Goal: Task Accomplishment & Management: Manage account settings

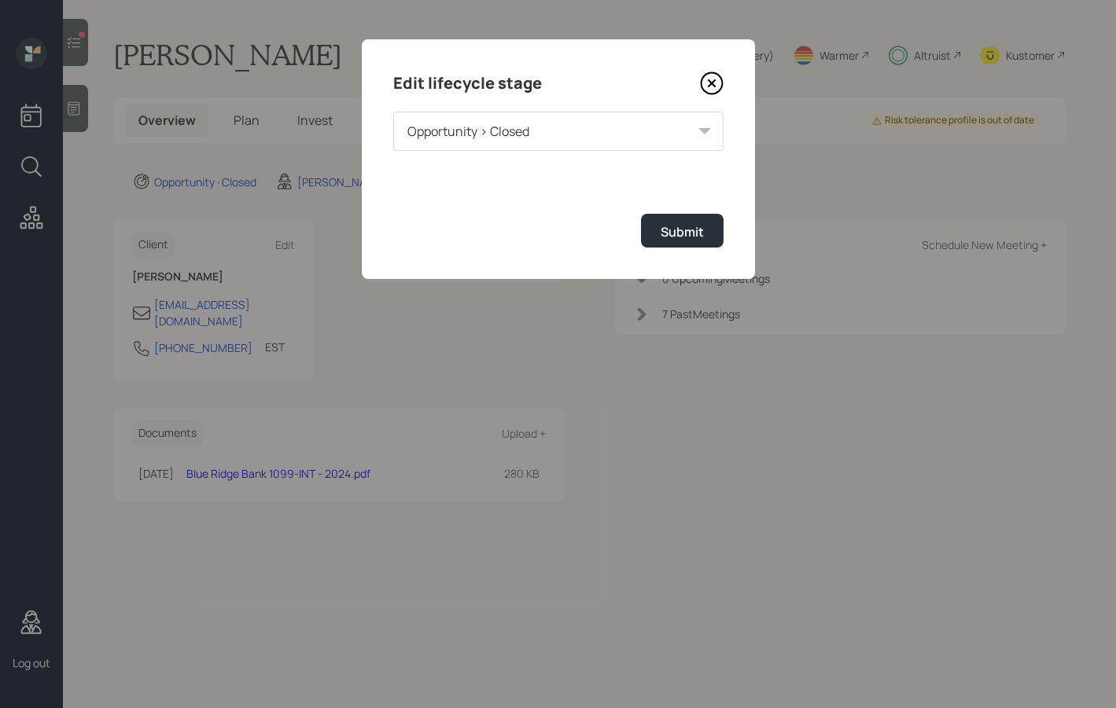
click at [715, 79] on icon at bounding box center [712, 84] width 24 height 24
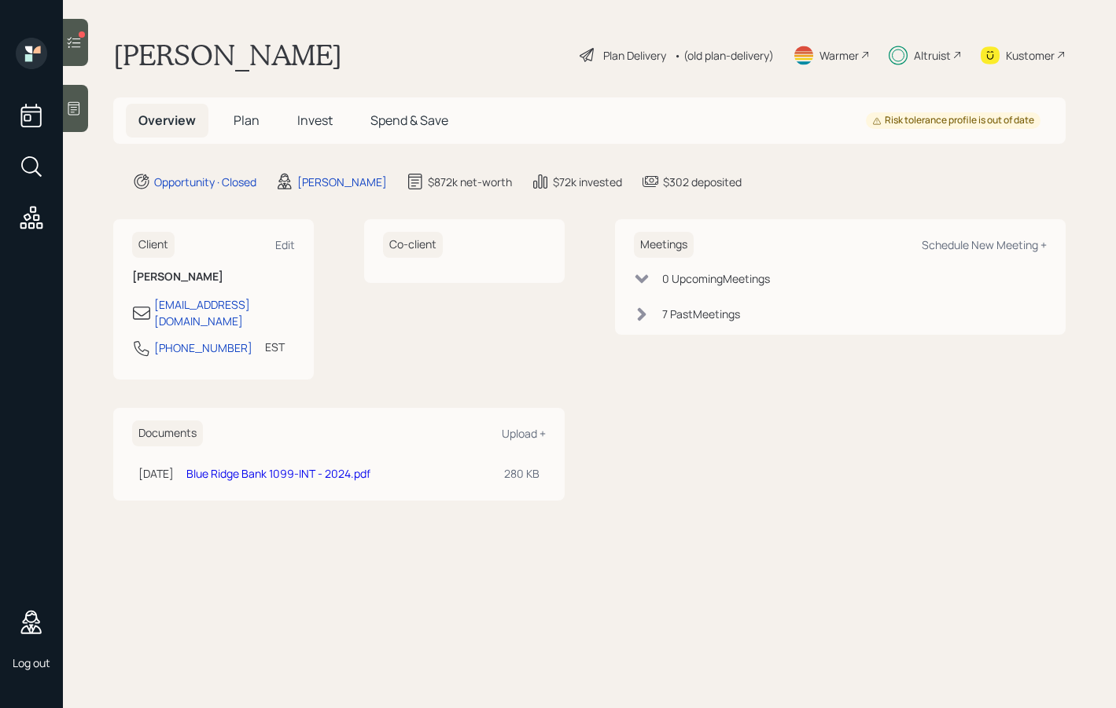
click at [81, 42] on icon at bounding box center [74, 43] width 16 height 16
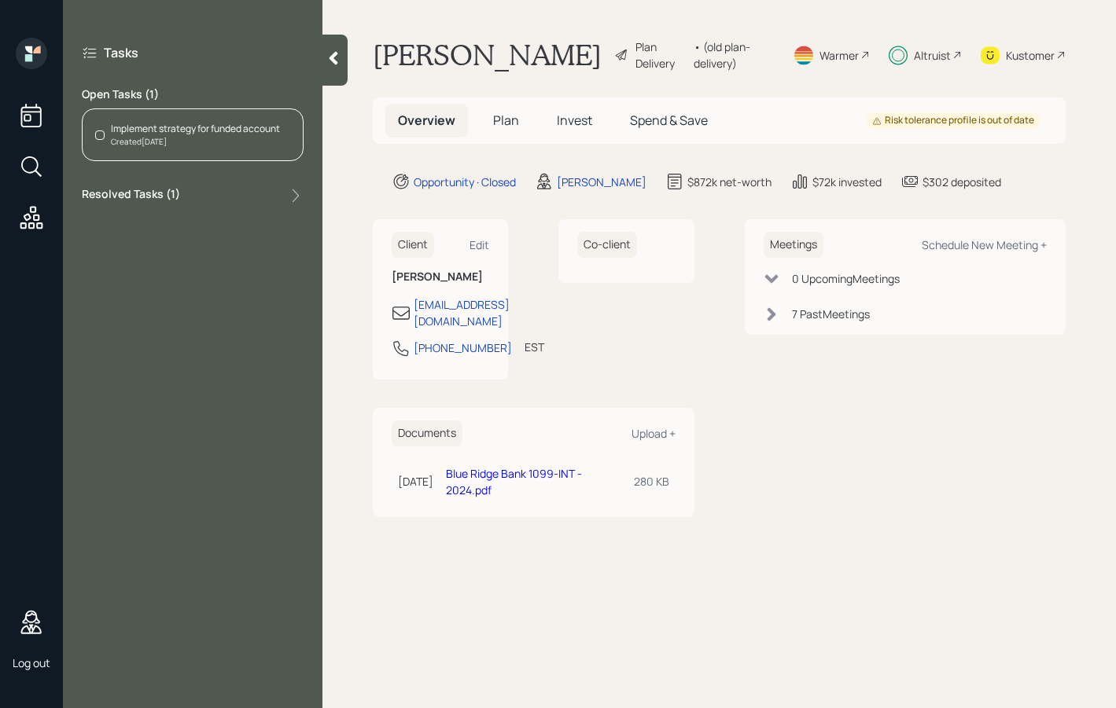
click at [200, 193] on div "Resolved Tasks ( 1 )" at bounding box center [193, 195] width 222 height 19
click at [333, 57] on icon at bounding box center [333, 58] width 9 height 13
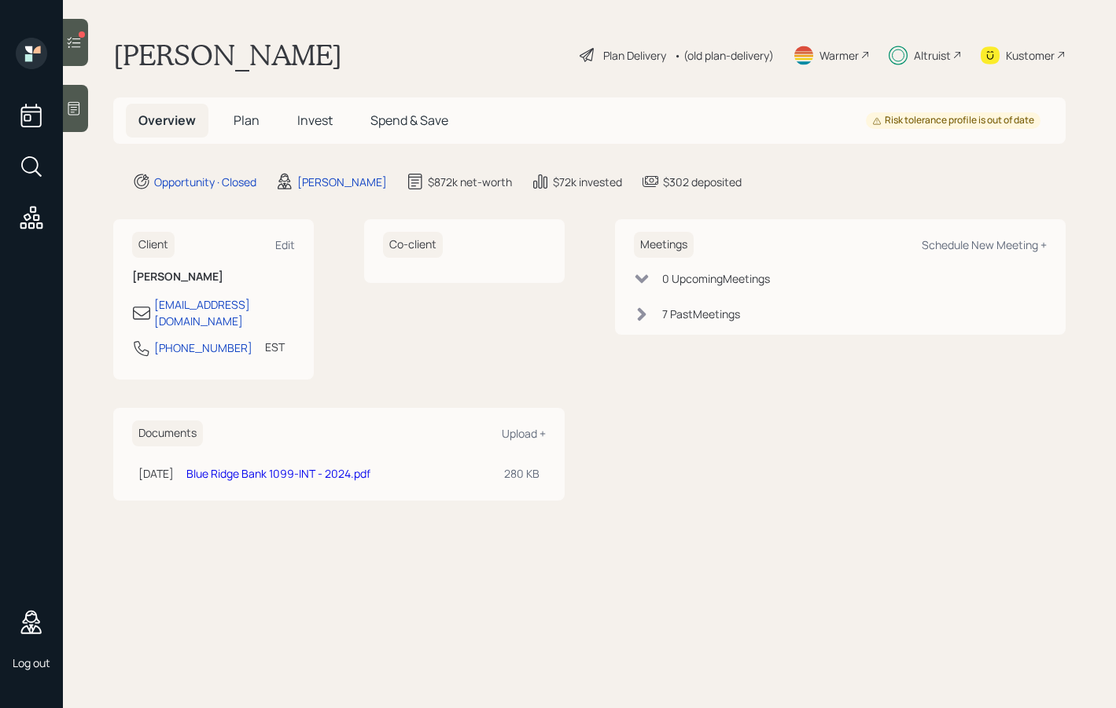
click at [68, 123] on div at bounding box center [75, 108] width 25 height 47
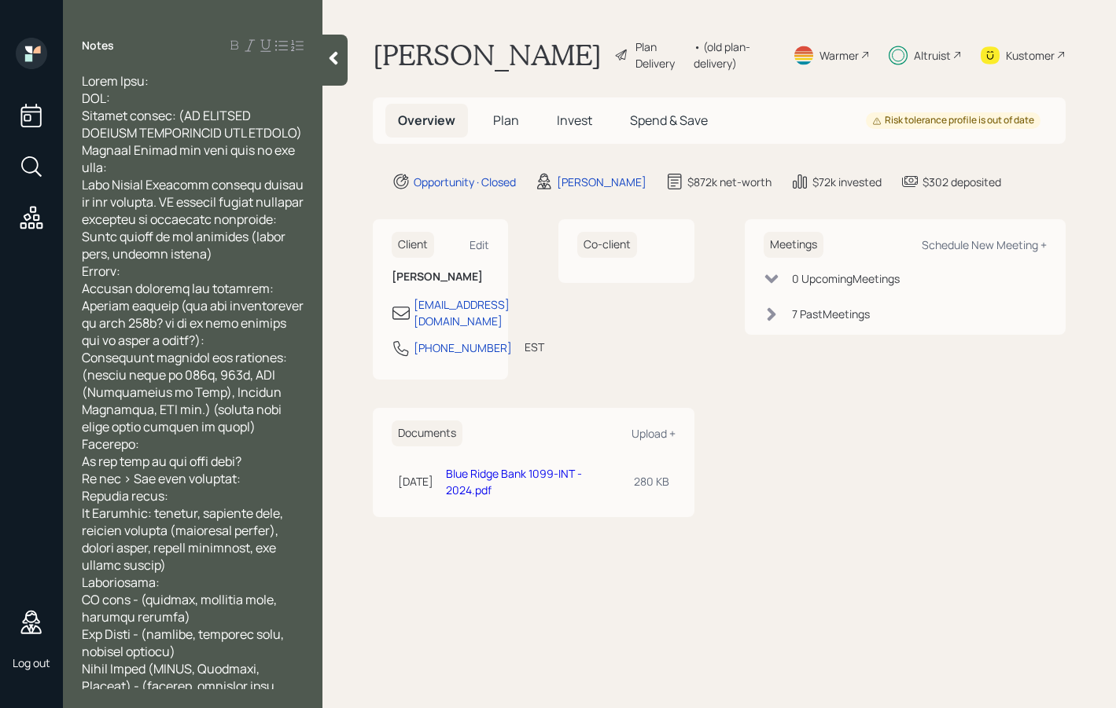
scroll to position [921, 0]
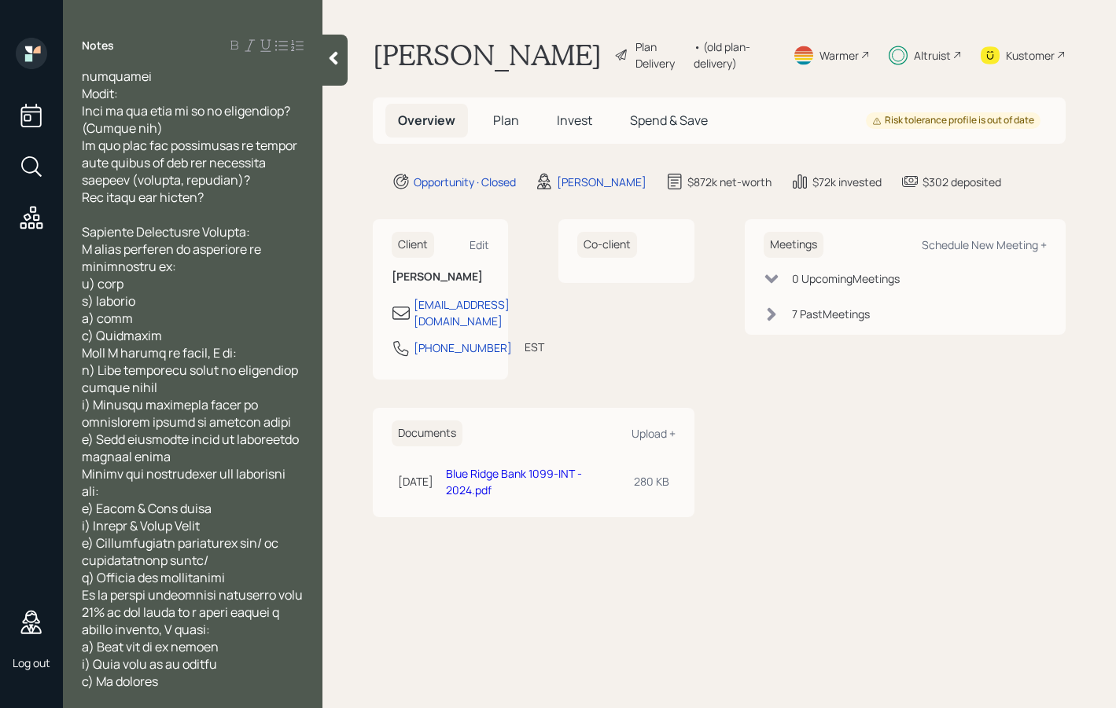
click at [336, 60] on icon at bounding box center [333, 58] width 16 height 16
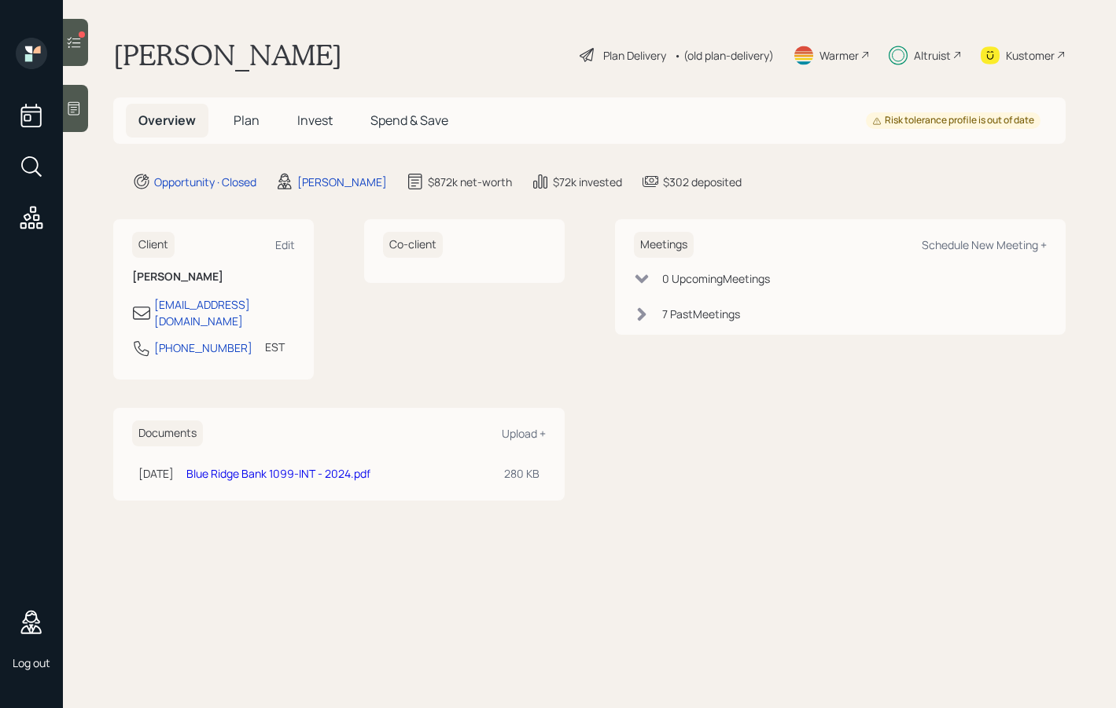
click at [252, 127] on span "Plan" at bounding box center [246, 120] width 26 height 17
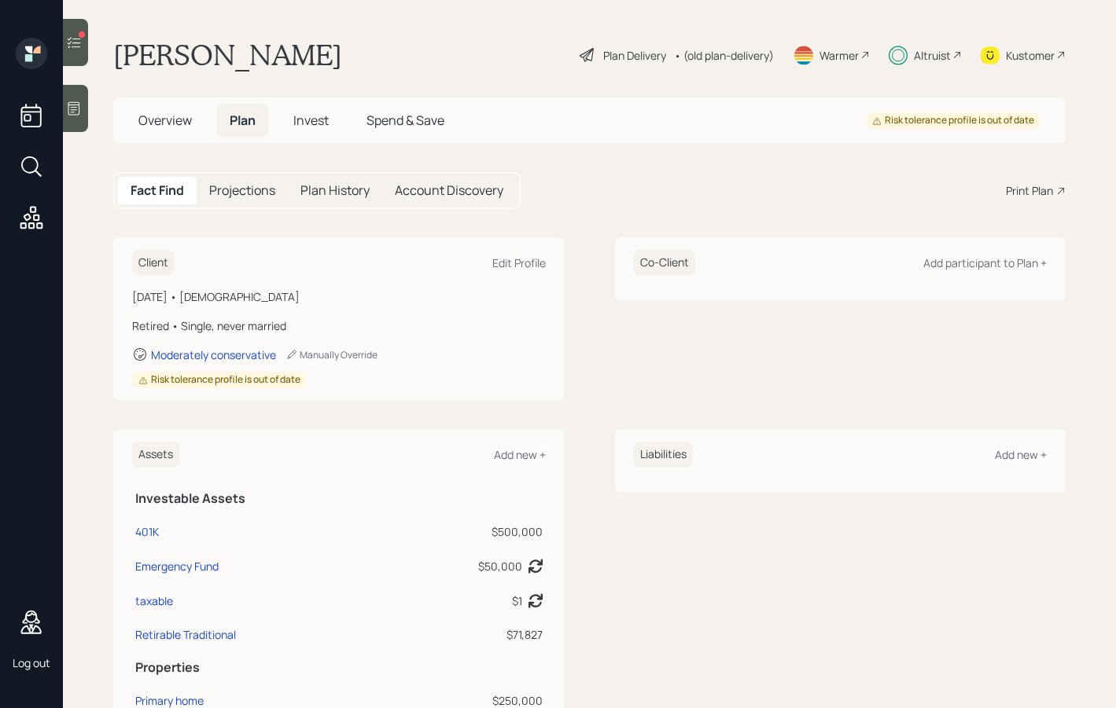
click at [256, 187] on h5 "Projections" at bounding box center [242, 190] width 66 height 15
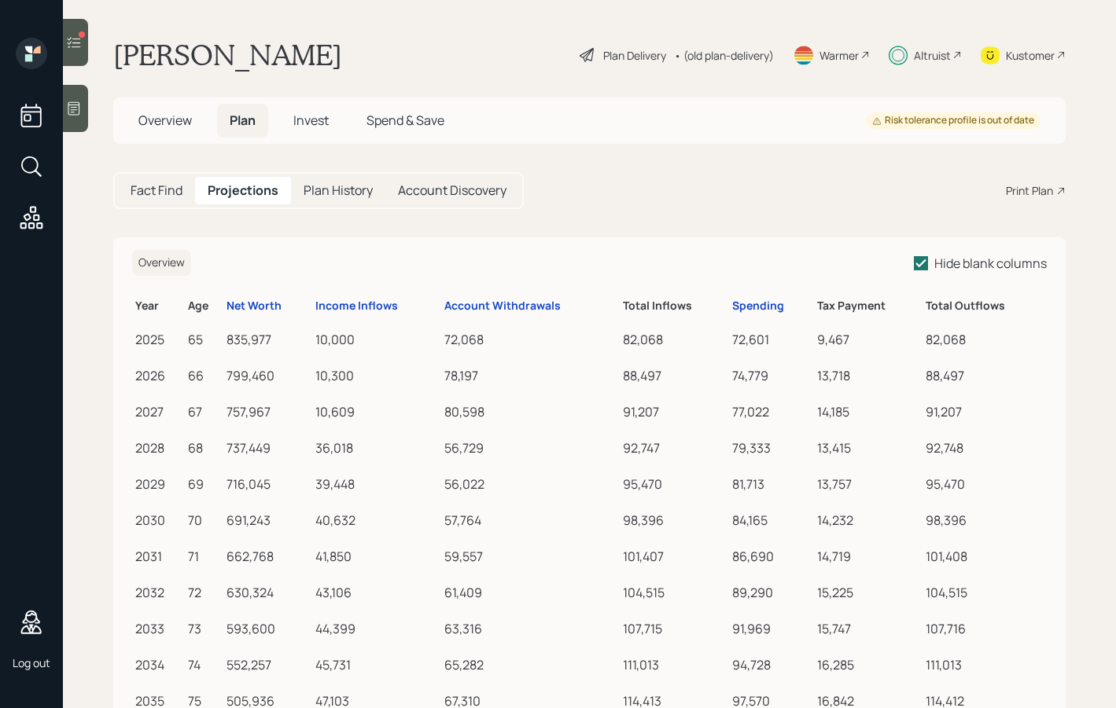
click at [182, 189] on h5 "Fact Find" at bounding box center [157, 190] width 52 height 15
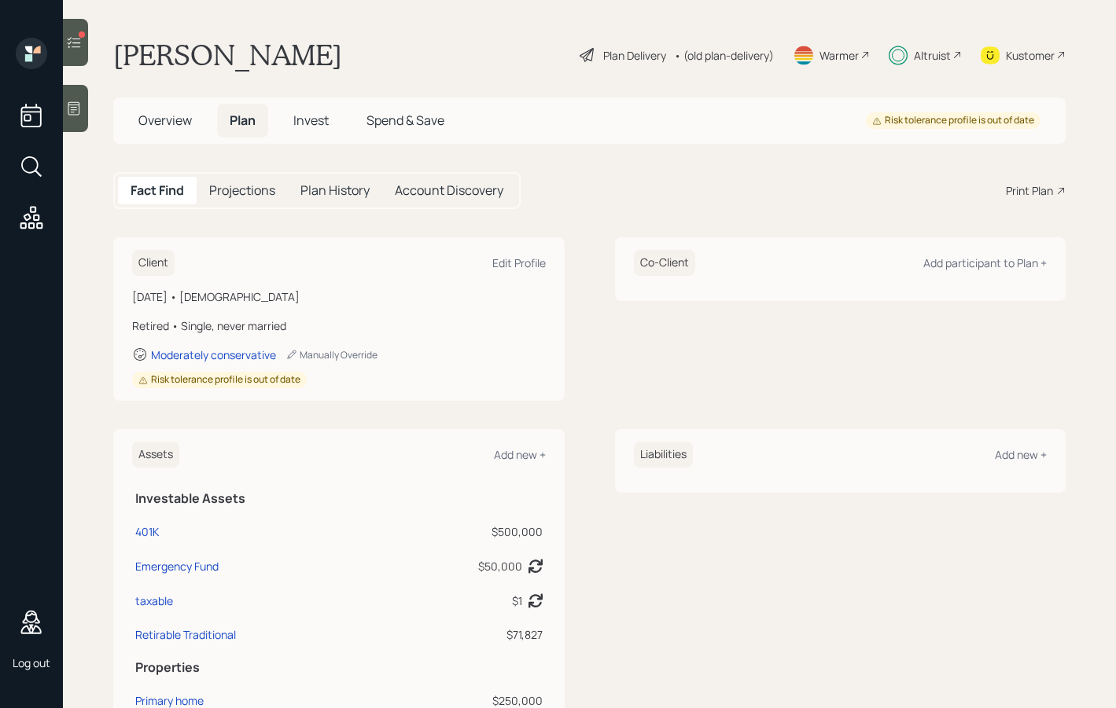
click at [627, 53] on div "Plan Delivery" at bounding box center [634, 55] width 63 height 17
click at [583, 52] on div "Plan Delivery" at bounding box center [623, 55] width 90 height 19
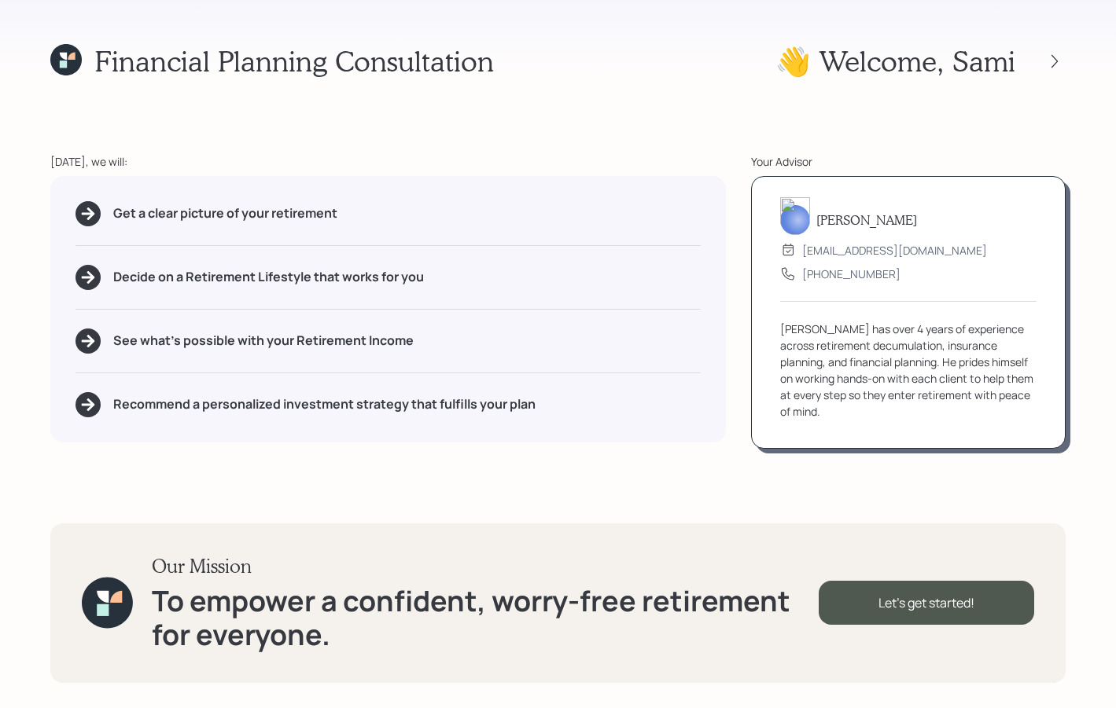
click at [258, 219] on h5 "Get a clear picture of your retirement" at bounding box center [225, 213] width 224 height 15
click at [1050, 59] on icon at bounding box center [1054, 61] width 16 height 16
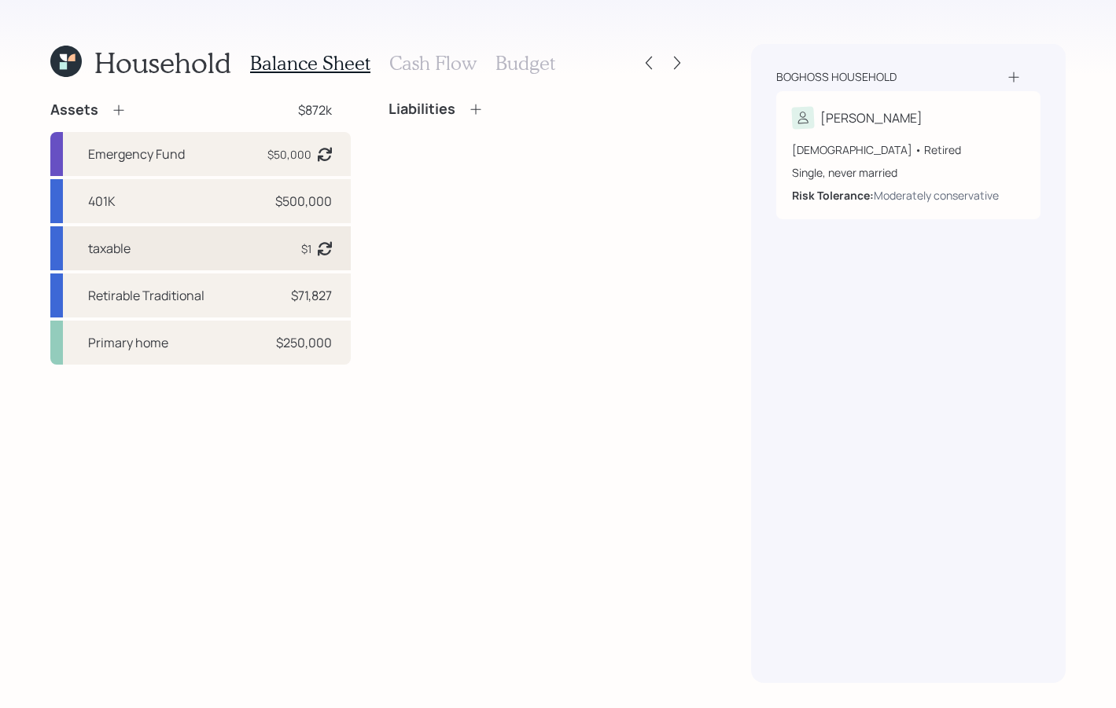
click at [188, 259] on div "taxable $1 Asset balance last updated on [DATE]." at bounding box center [200, 248] width 300 height 44
click at [480, 102] on icon at bounding box center [476, 109] width 16 height 16
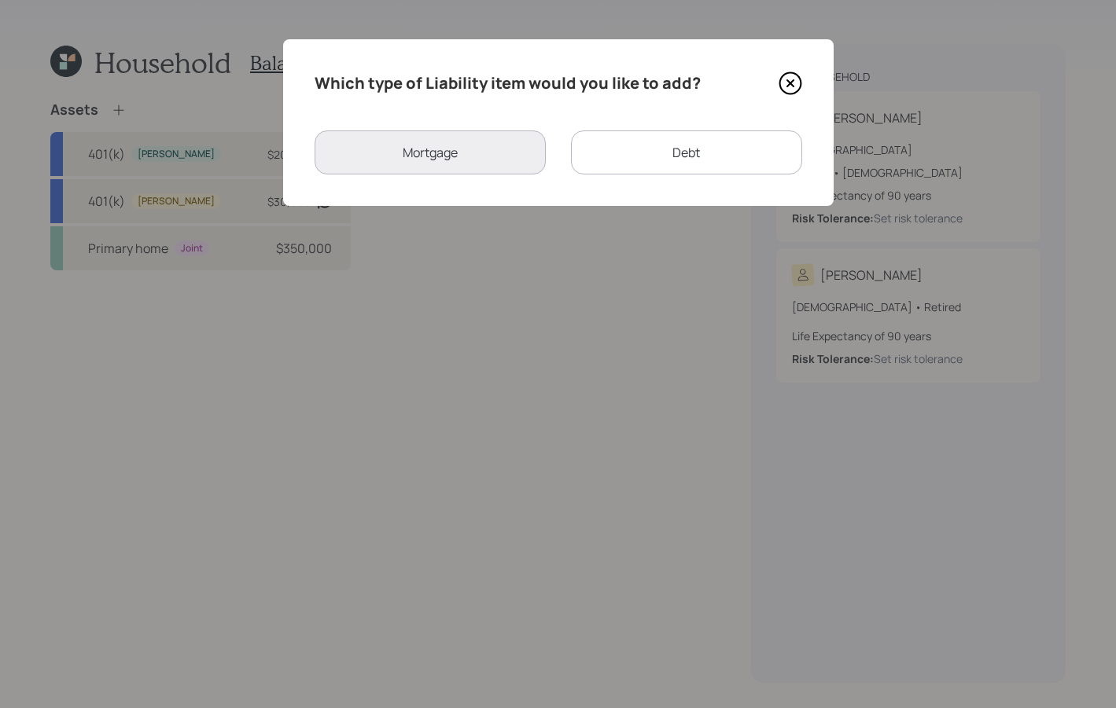
click at [783, 85] on icon at bounding box center [790, 84] width 24 height 24
